Goal: Information Seeking & Learning: Learn about a topic

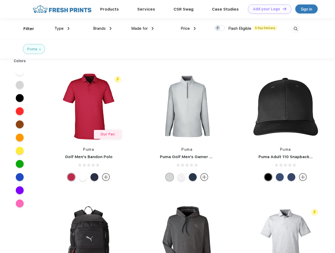
click at [268, 9] on link "Add your Logo Design Tool" at bounding box center [269, 8] width 43 height 9
click at [0, 0] on div "Design Tool" at bounding box center [0, 0] width 0 height 0
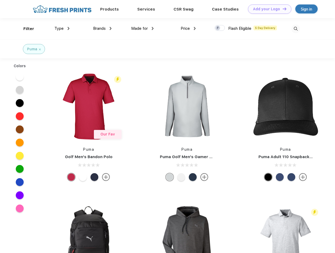
click at [282, 9] on link "Add your Logo Design Tool" at bounding box center [269, 8] width 43 height 9
click at [25, 29] on div "Filter" at bounding box center [28, 29] width 11 height 6
click at [62, 28] on span "Type" at bounding box center [58, 28] width 9 height 5
click at [102, 28] on span "Brands" at bounding box center [99, 28] width 13 height 5
click at [143, 28] on span "Made for" at bounding box center [139, 28] width 17 height 5
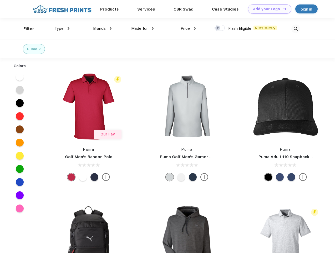
click at [188, 28] on span "Price" at bounding box center [185, 28] width 9 height 5
click at [220, 28] on div at bounding box center [220, 28] width 10 height 6
click at [218, 28] on input "checkbox" at bounding box center [216, 26] width 3 height 3
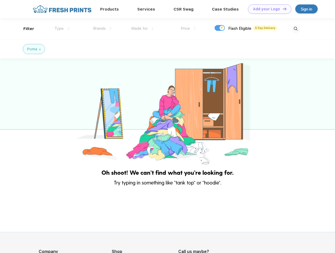
click at [296, 29] on img at bounding box center [296, 28] width 9 height 9
